Goal: Task Accomplishment & Management: Use online tool/utility

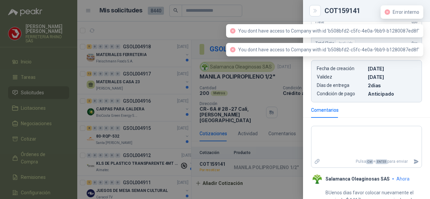
scroll to position [227, 0]
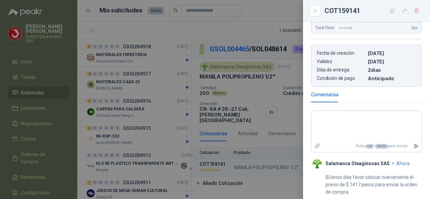
click at [245, 162] on div at bounding box center [215, 99] width 430 height 199
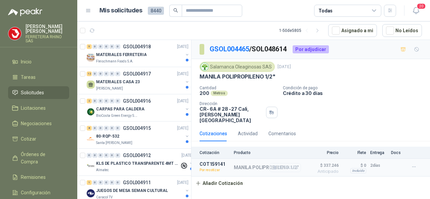
click at [282, 163] on button "Detalles" at bounding box center [285, 167] width 32 height 9
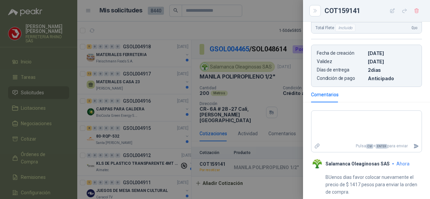
click at [255, 132] on div at bounding box center [215, 99] width 430 height 199
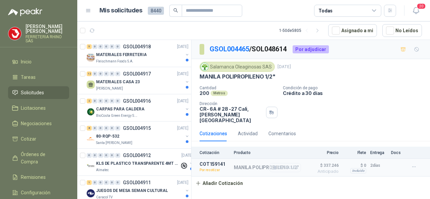
click at [286, 163] on button "Detalles" at bounding box center [285, 167] width 32 height 9
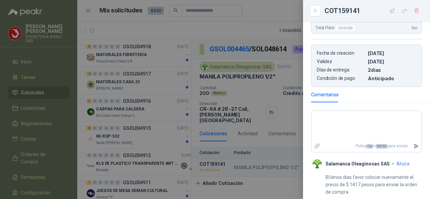
click at [291, 111] on div at bounding box center [215, 99] width 430 height 199
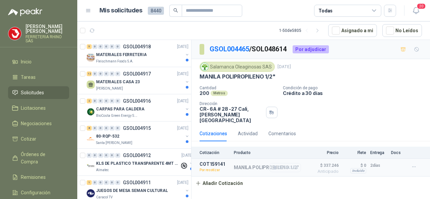
click at [287, 163] on button "Detalles" at bounding box center [285, 167] width 32 height 9
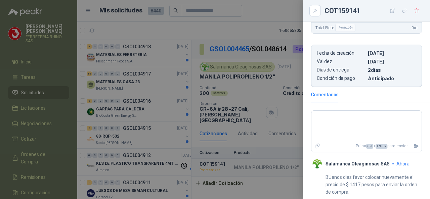
click at [236, 88] on div at bounding box center [215, 99] width 430 height 199
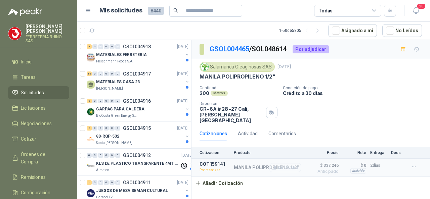
click at [287, 163] on button "Detalles" at bounding box center [285, 167] width 32 height 9
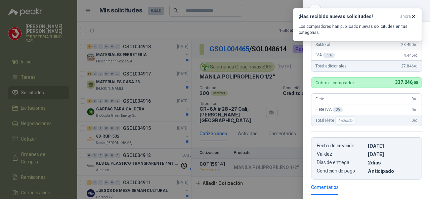
scroll to position [168, 0]
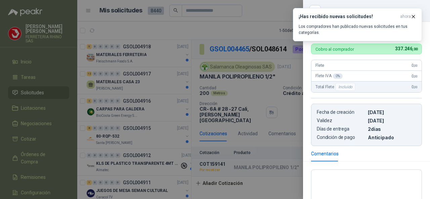
click at [246, 92] on div at bounding box center [215, 99] width 430 height 199
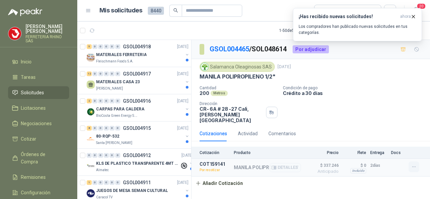
click at [412, 164] on icon "button" at bounding box center [414, 167] width 6 height 6
click at [391, 145] on button "Re-cotizar" at bounding box center [400, 145] width 54 height 11
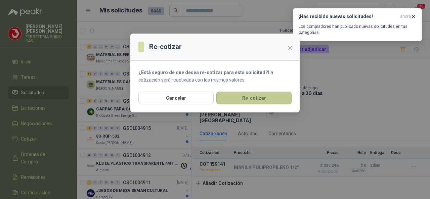
click at [252, 99] on button "Re-cotizar" at bounding box center [253, 98] width 75 height 13
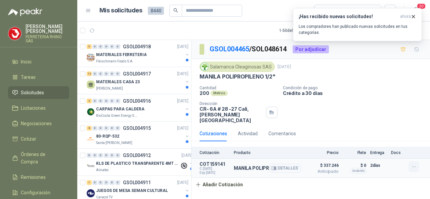
click at [415, 164] on icon "button" at bounding box center [414, 167] width 6 height 6
click at [293, 178] on div "Cotización Producto Precio Flete Entrega Docs COT159141 C: [DATE] Exp: [DATE] M…" at bounding box center [310, 169] width 238 height 45
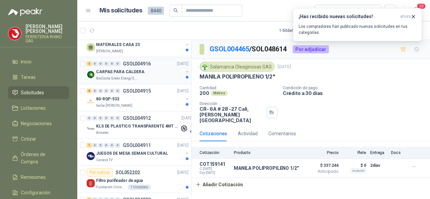
scroll to position [0, 0]
